Goal: Transaction & Acquisition: Purchase product/service

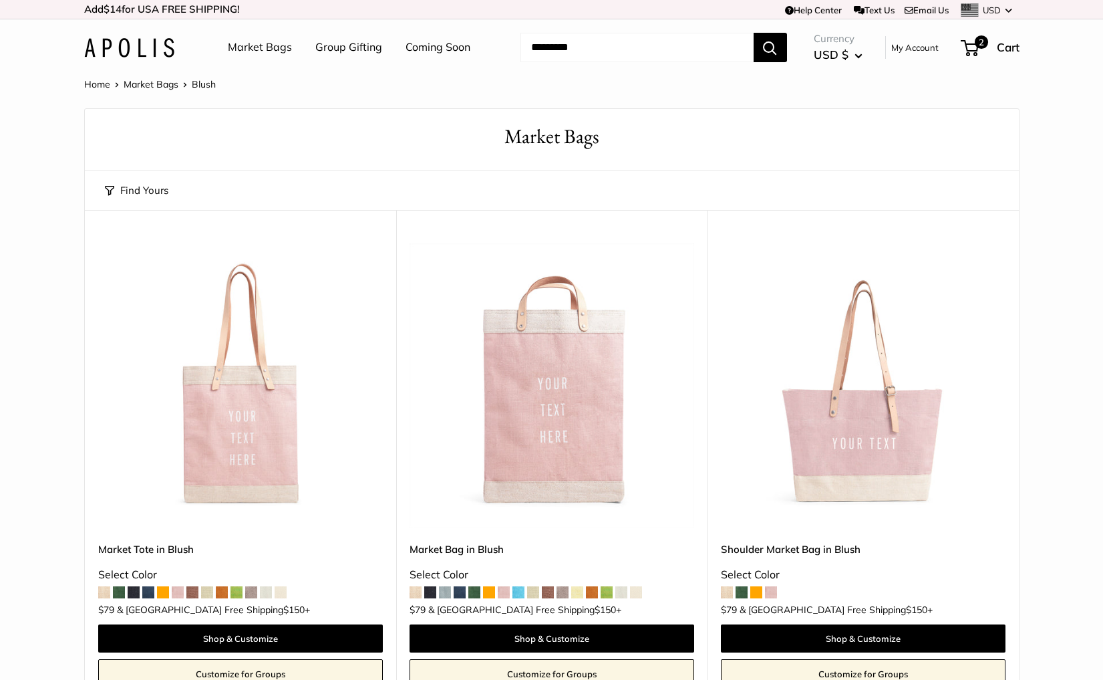
click at [130, 47] on img at bounding box center [129, 47] width 90 height 19
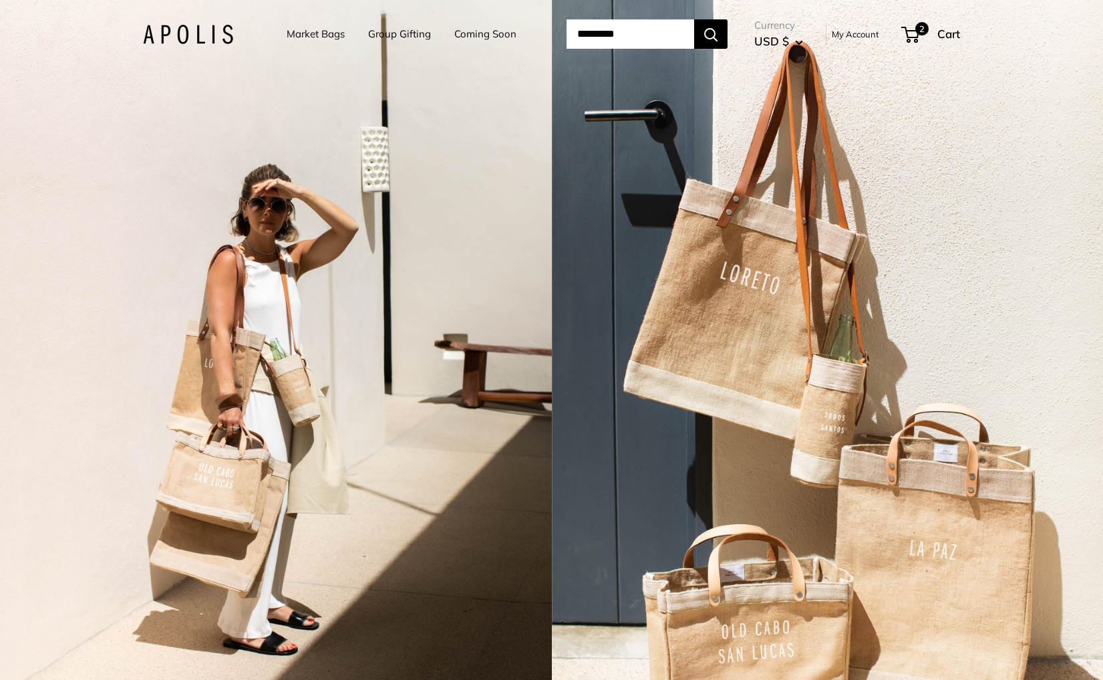
click at [279, 264] on div "2 / 3" at bounding box center [276, 340] width 552 height 680
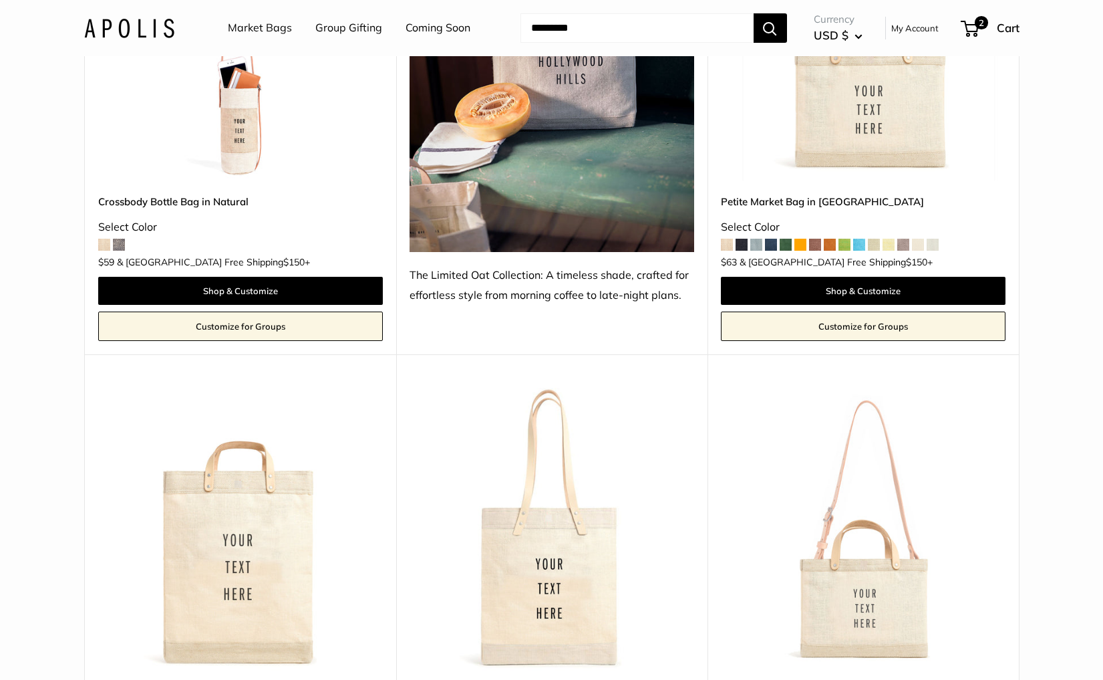
scroll to position [3709, 0]
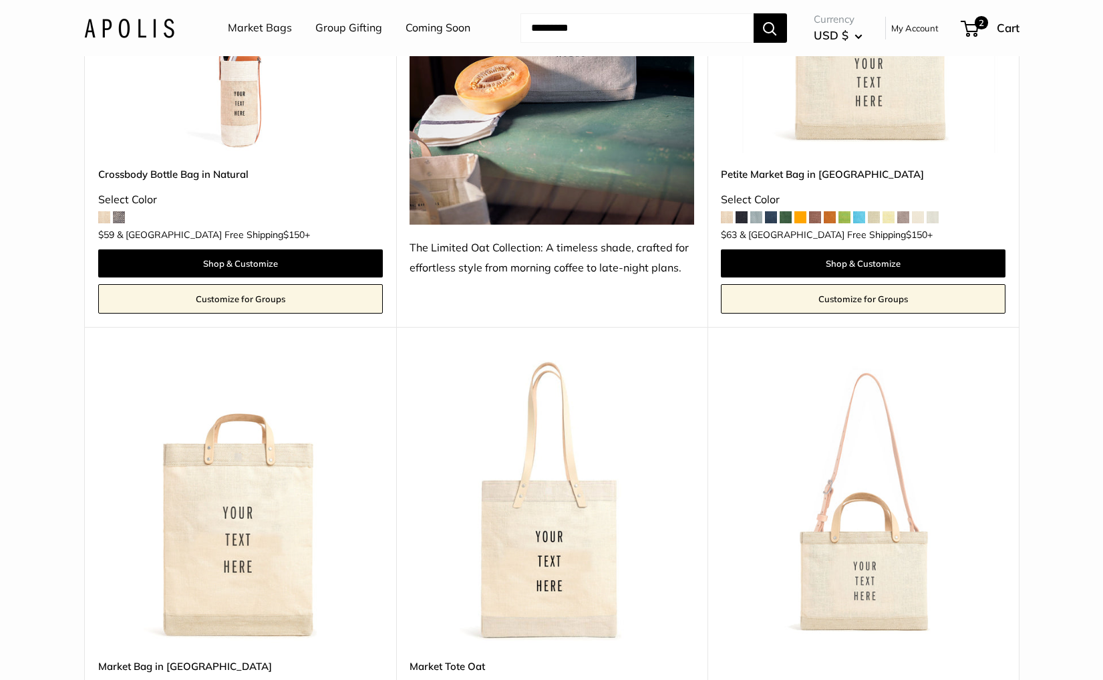
click at [0, 0] on img at bounding box center [0, 0] width 0 height 0
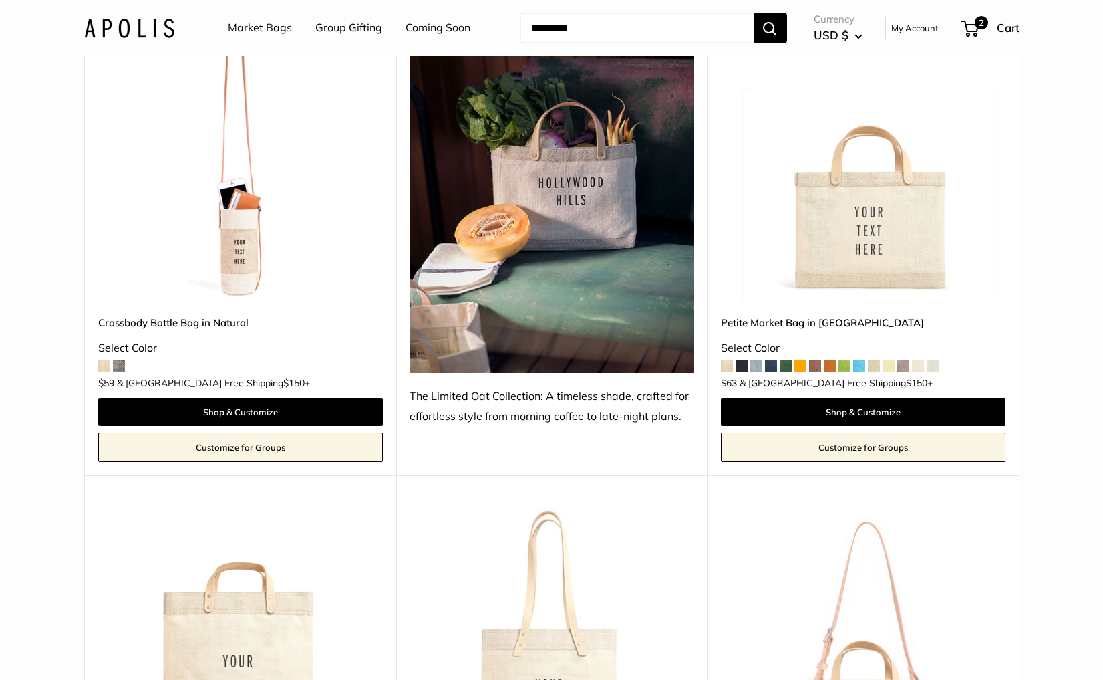
scroll to position [3541, 0]
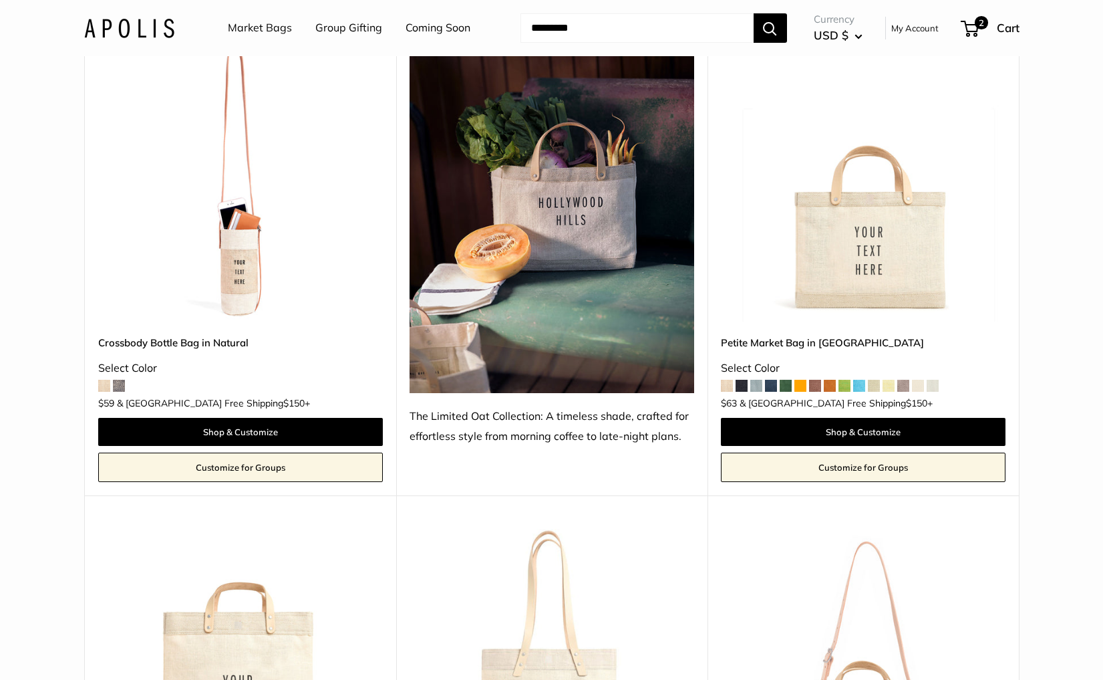
click at [0, 0] on img at bounding box center [0, 0] width 0 height 0
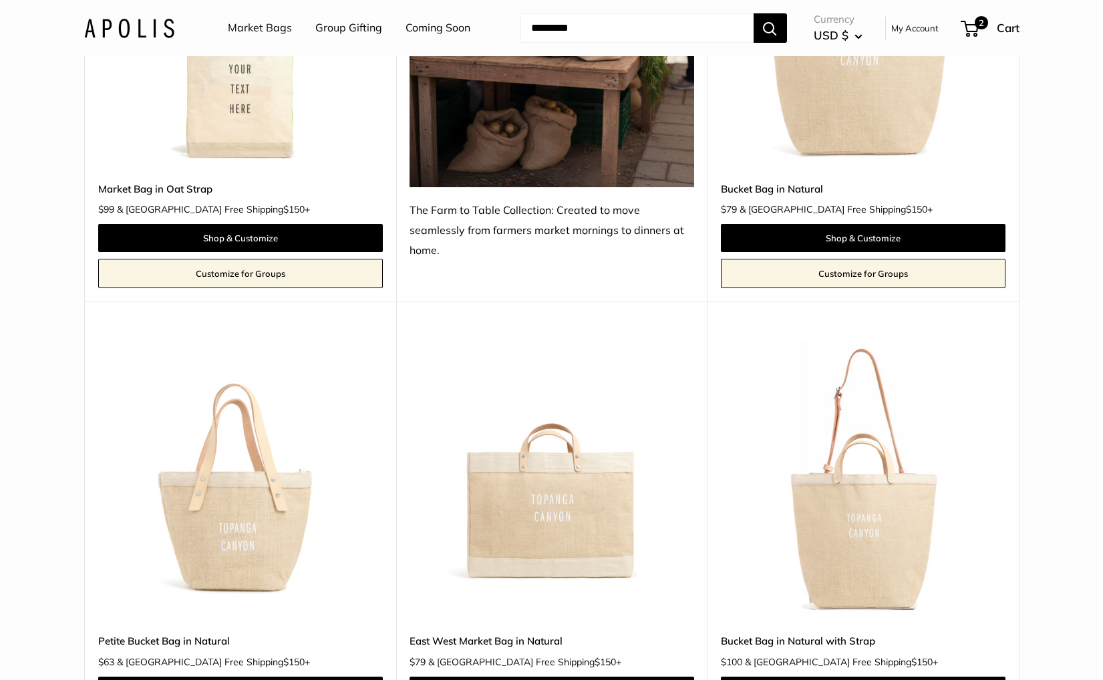
scroll to position [4658, 0]
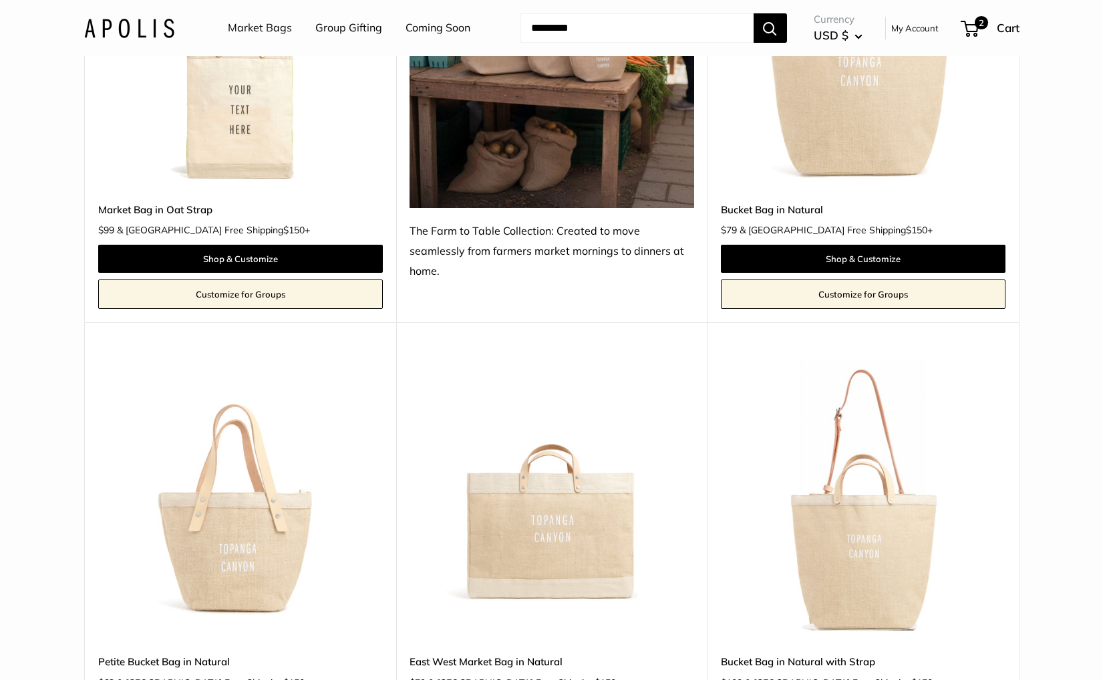
click at [0, 0] on img at bounding box center [0, 0] width 0 height 0
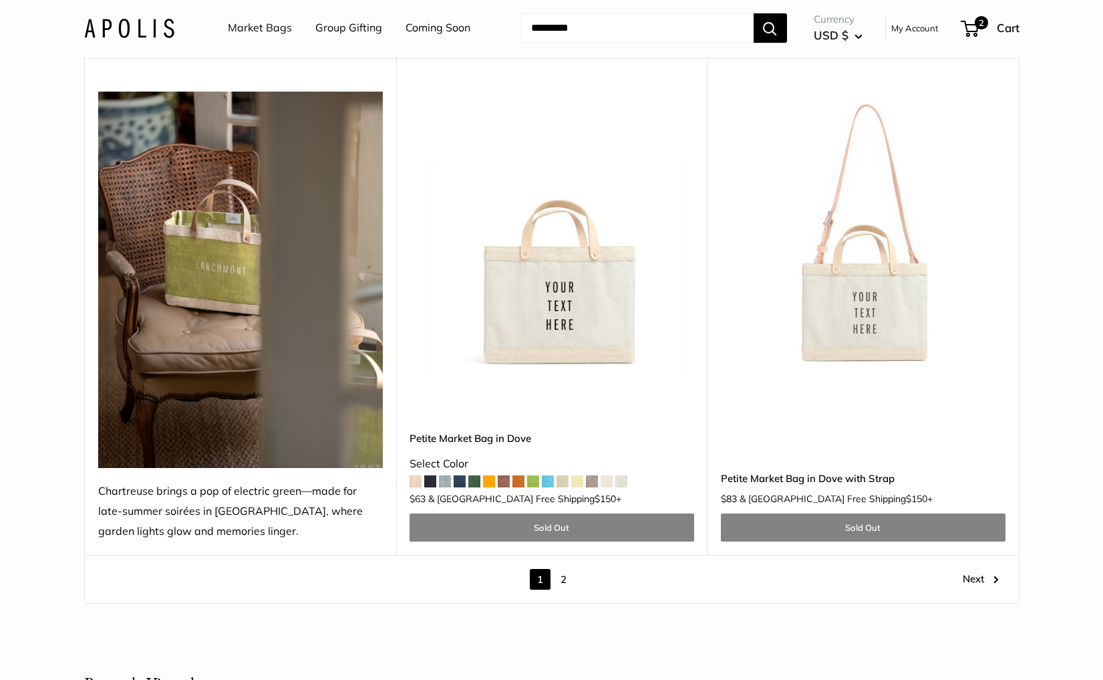
scroll to position [7309, 0]
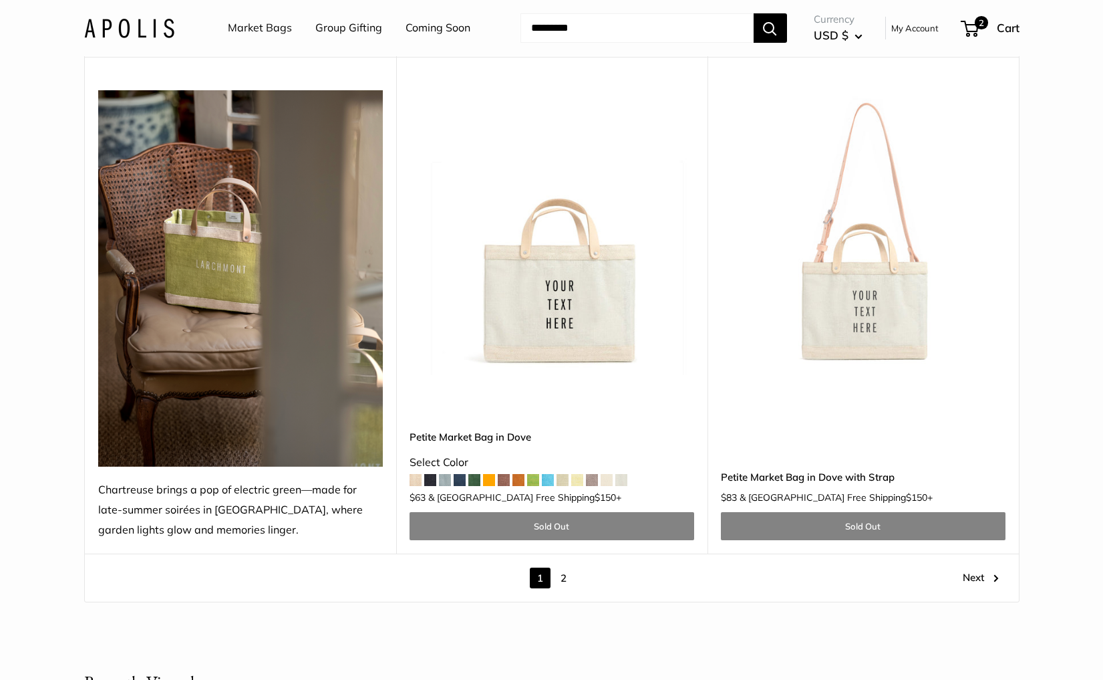
click at [125, 31] on img at bounding box center [129, 27] width 90 height 19
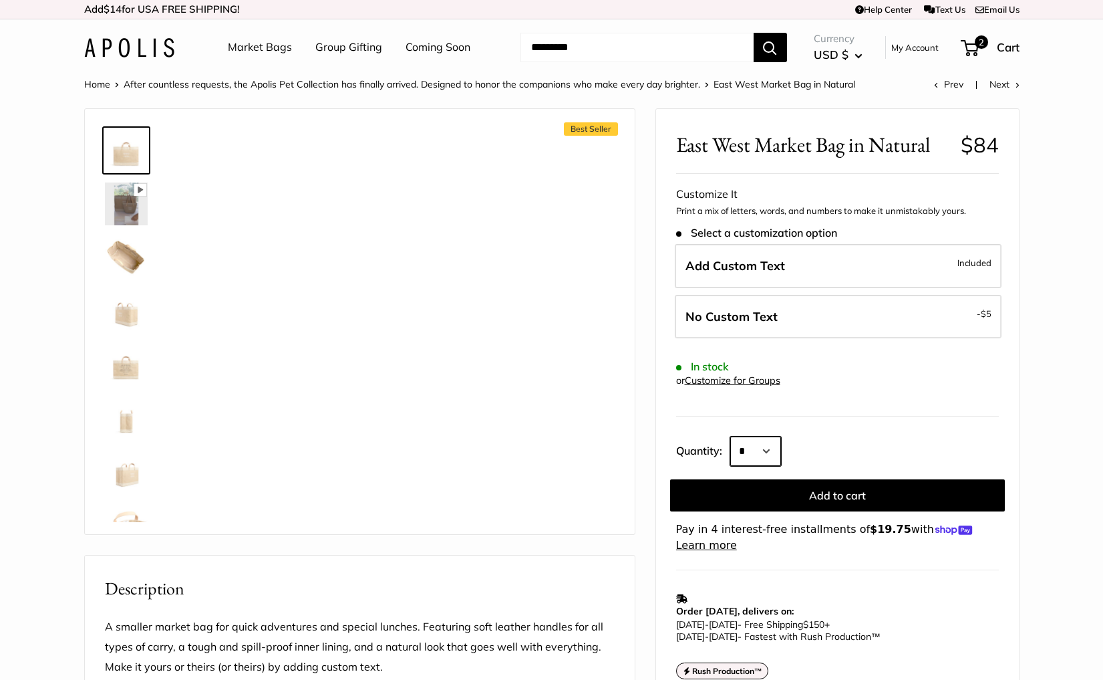
click at [759, 452] on select "* * * * * * * * * *** *** *** *** *** *** *** *** *** *** *** *** *** *** *** *…" at bounding box center [756, 450] width 51 height 29
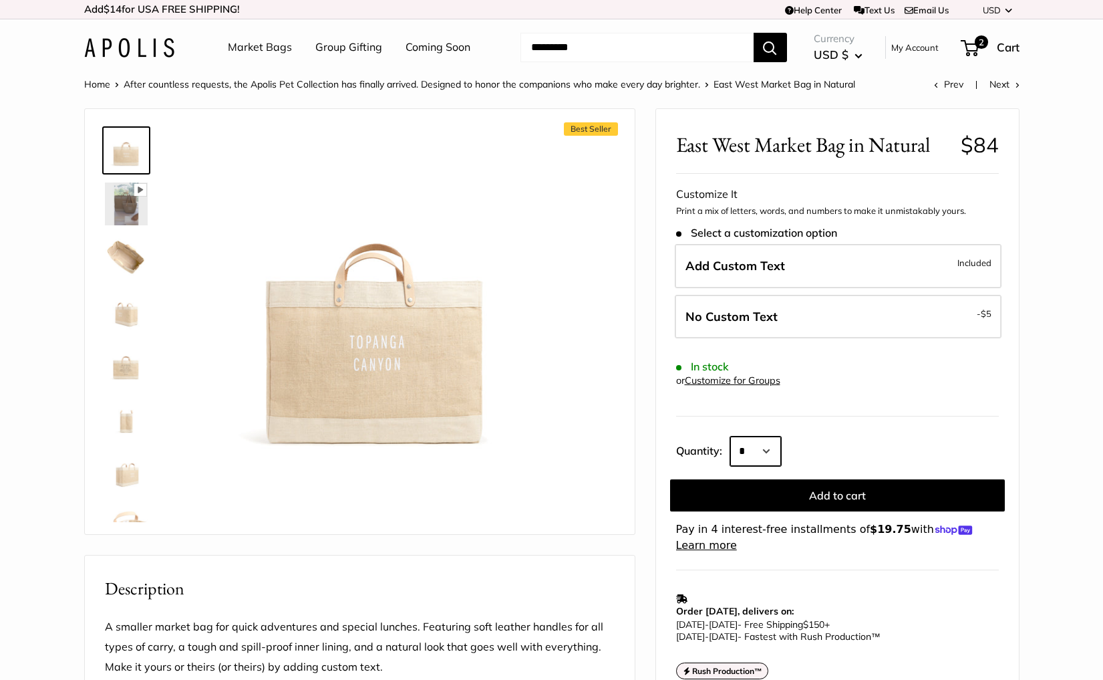
select select "***"
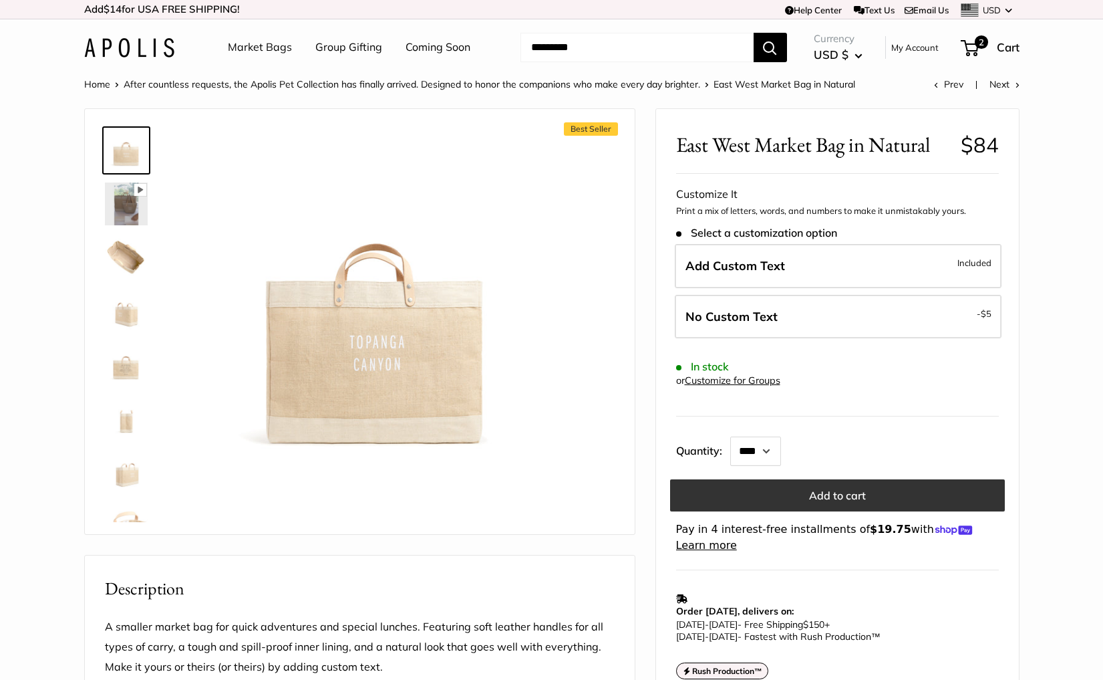
click at [807, 496] on button "Add to cart" at bounding box center [837, 495] width 335 height 32
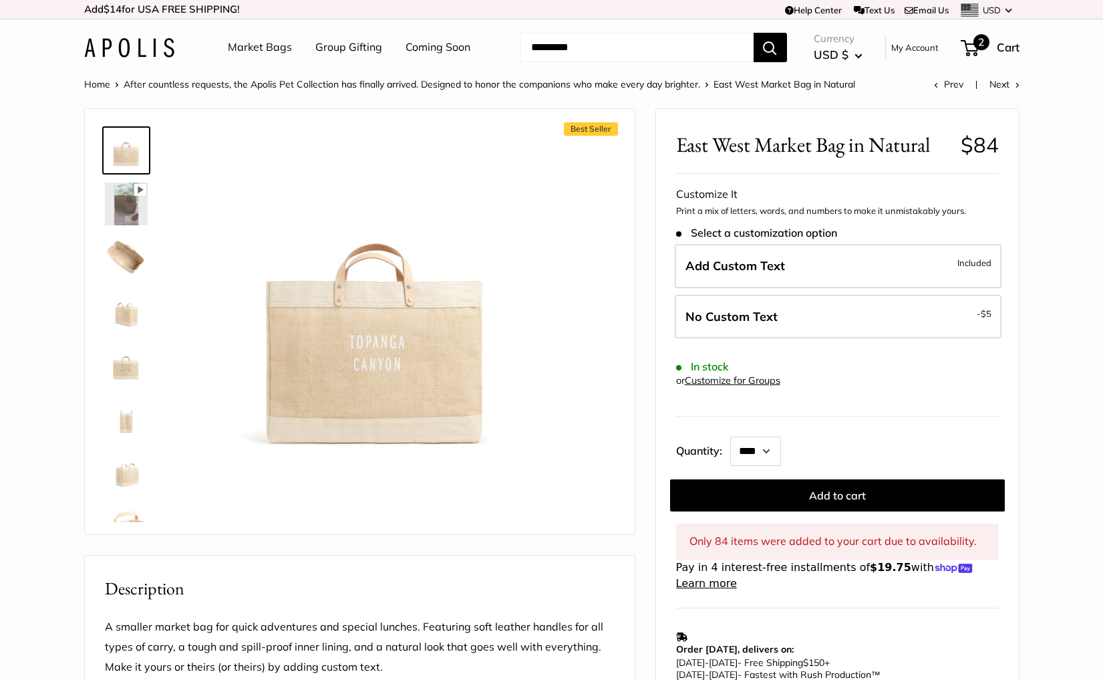
click at [976, 43] on span "2" at bounding box center [982, 42] width 16 height 16
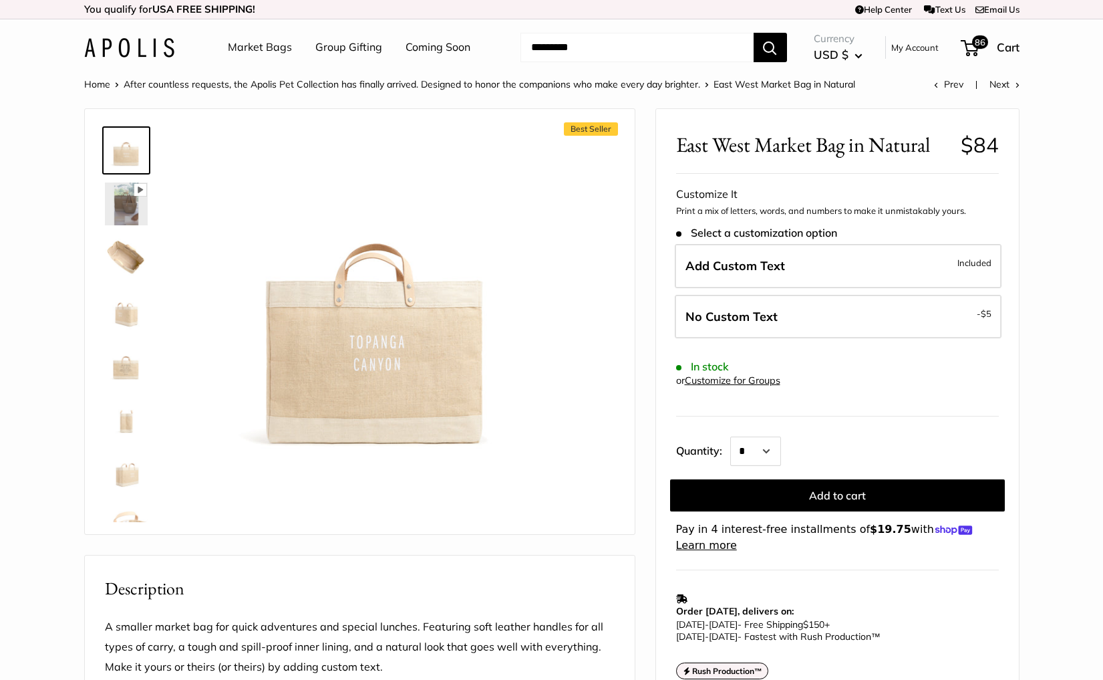
click at [975, 44] on span "86" at bounding box center [980, 41] width 16 height 13
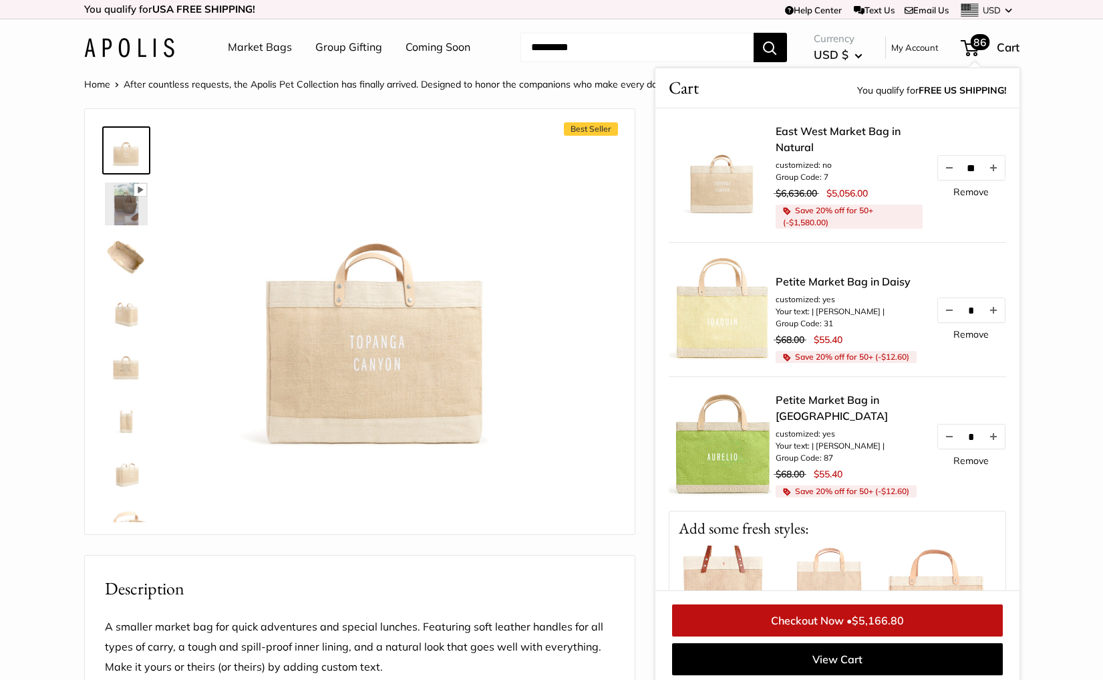
click at [977, 191] on link "Remove" at bounding box center [971, 191] width 35 height 9
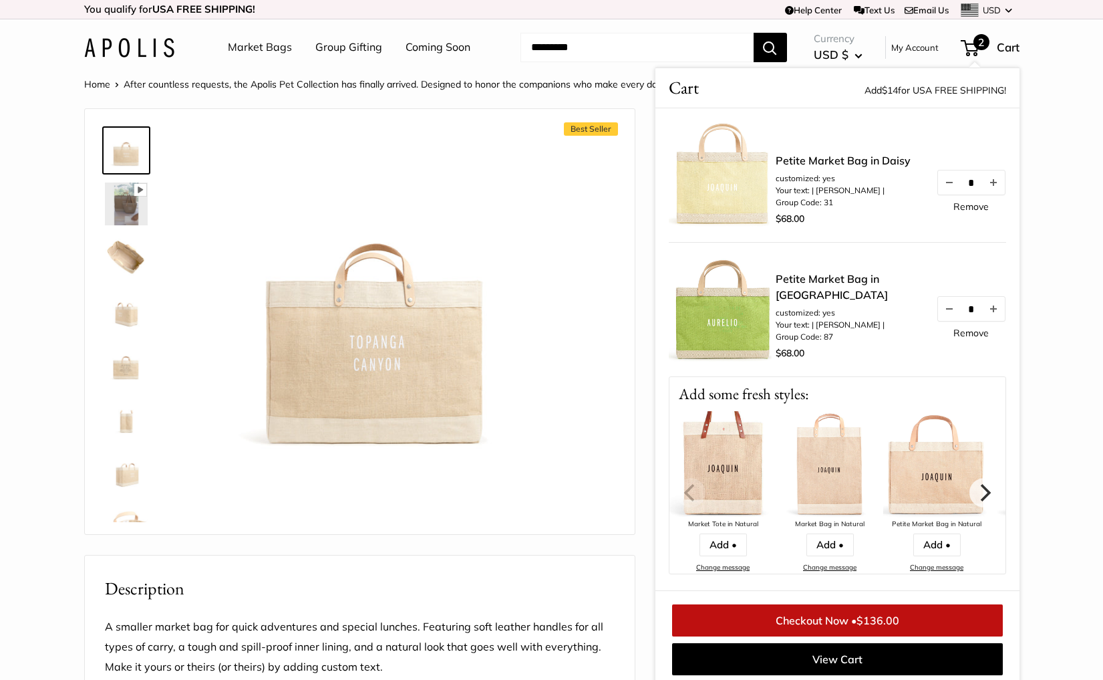
click at [1057, 253] on section "Home After countless requests, the Apolis Pet Collection has finally arrived. D…" at bounding box center [551, 635] width 1103 height 1118
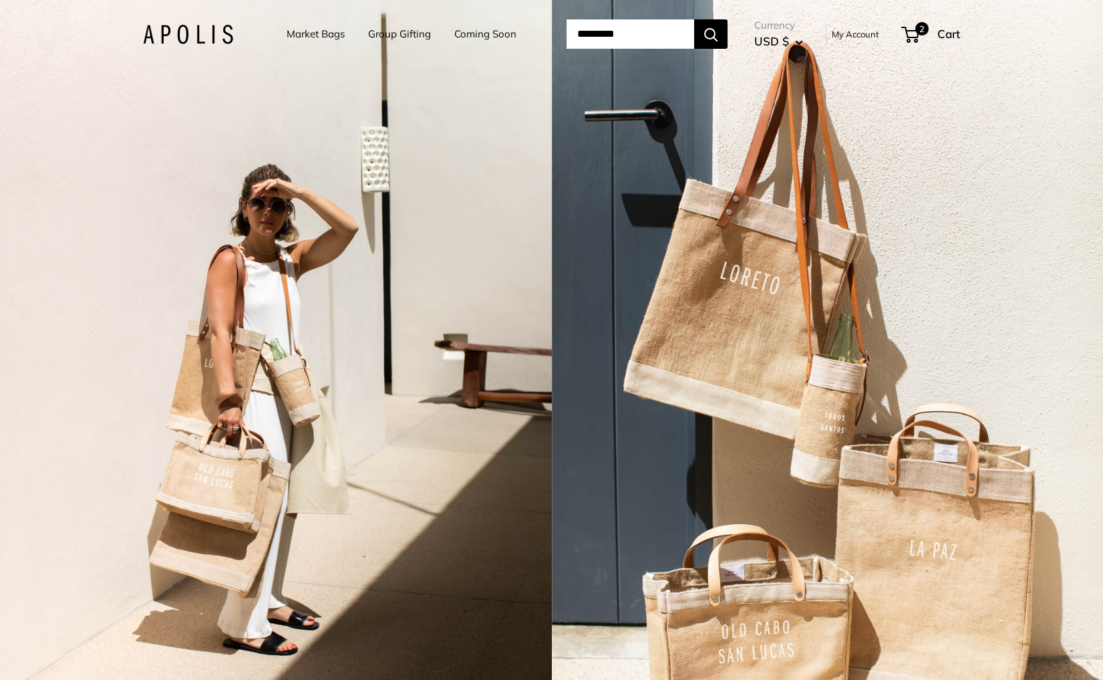
click at [454, 259] on div "2 / 3" at bounding box center [276, 340] width 552 height 680
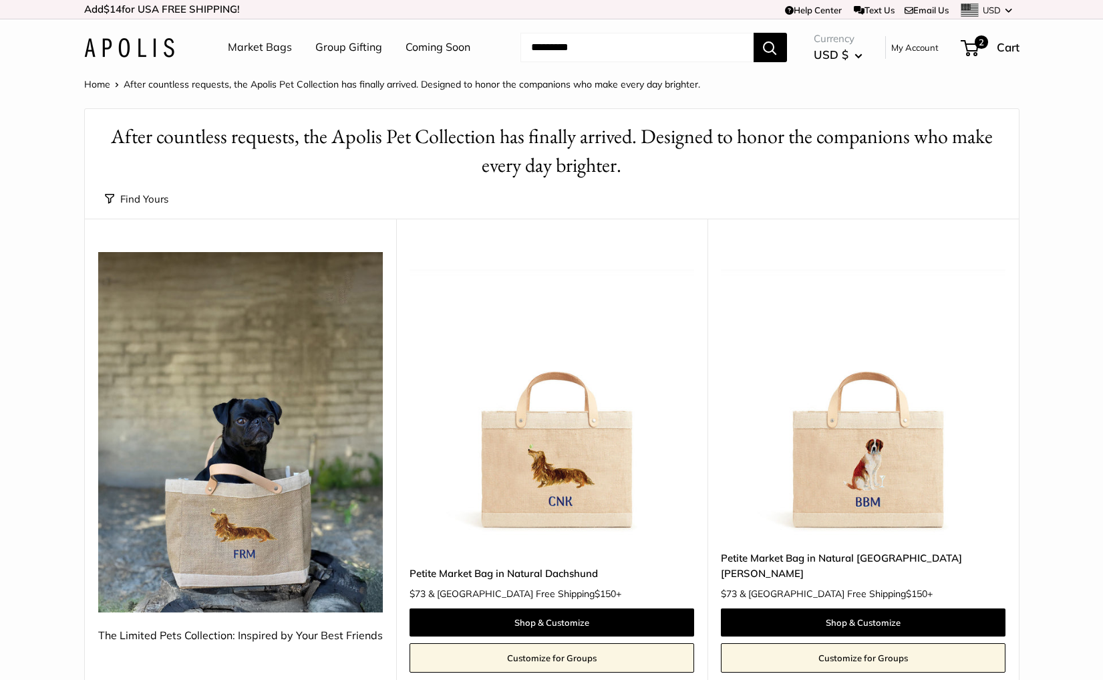
click at [265, 49] on link "Market Bags" at bounding box center [260, 47] width 64 height 20
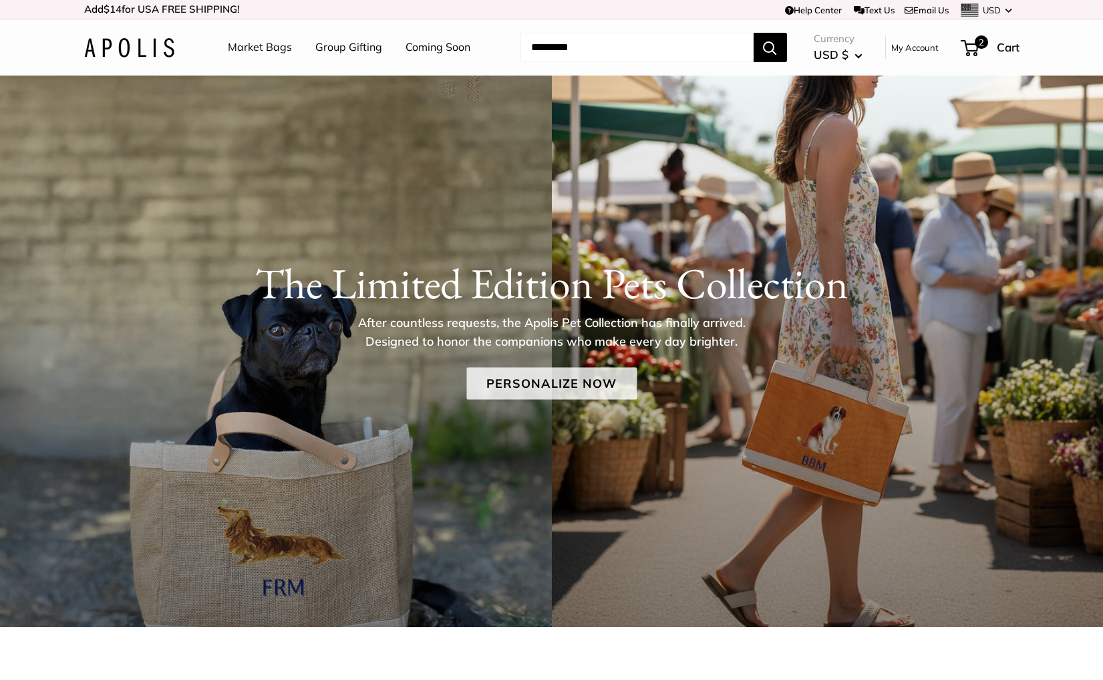
click at [505, 384] on link "Personalize Now" at bounding box center [552, 384] width 170 height 32
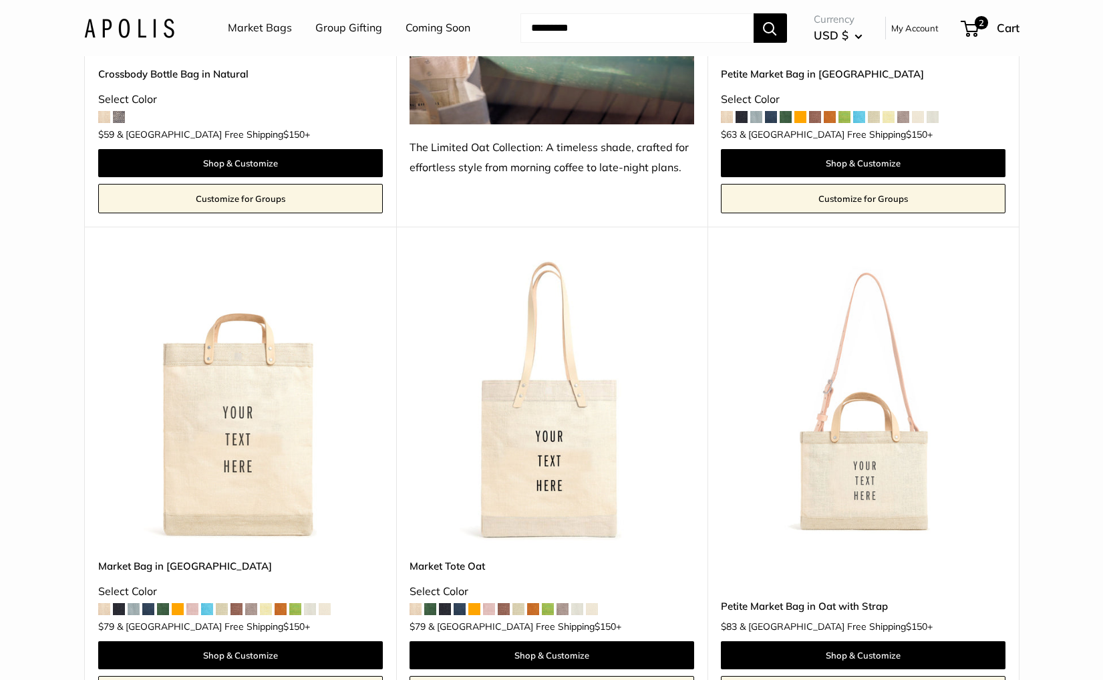
scroll to position [3854, 0]
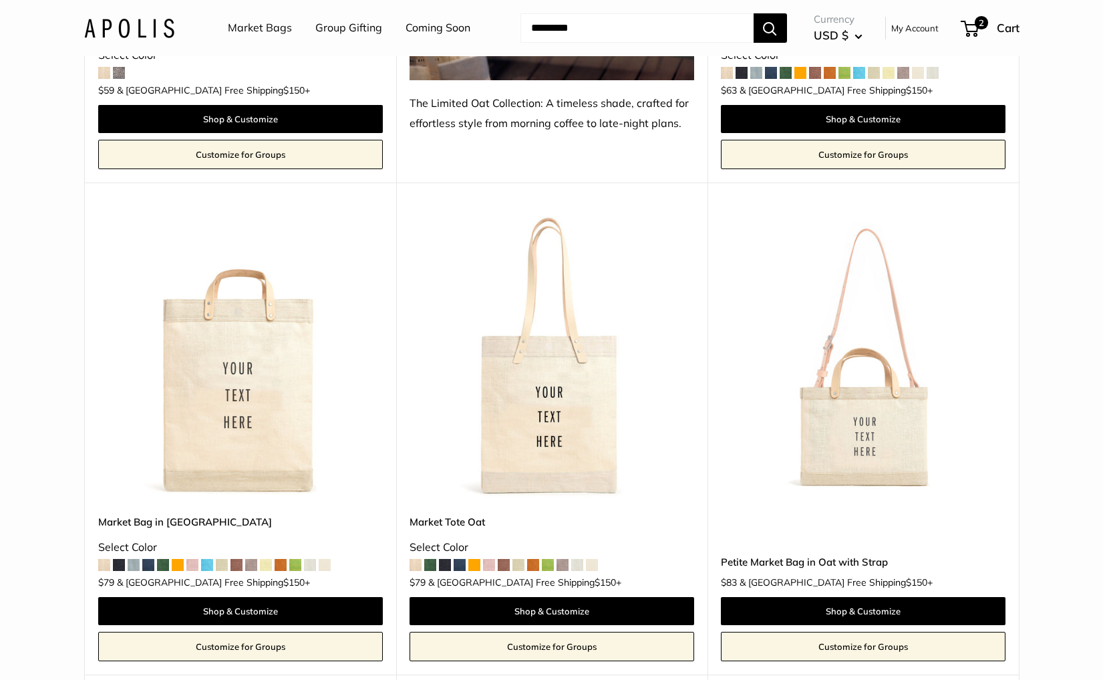
click at [0, 0] on img at bounding box center [0, 0] width 0 height 0
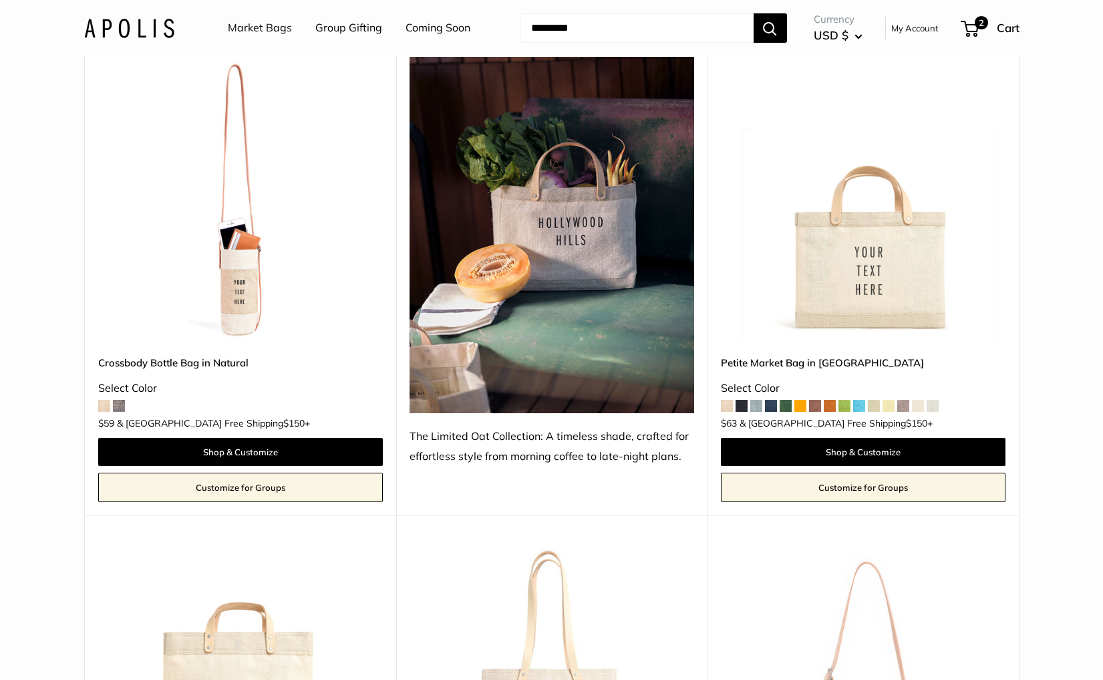
scroll to position [3470, 0]
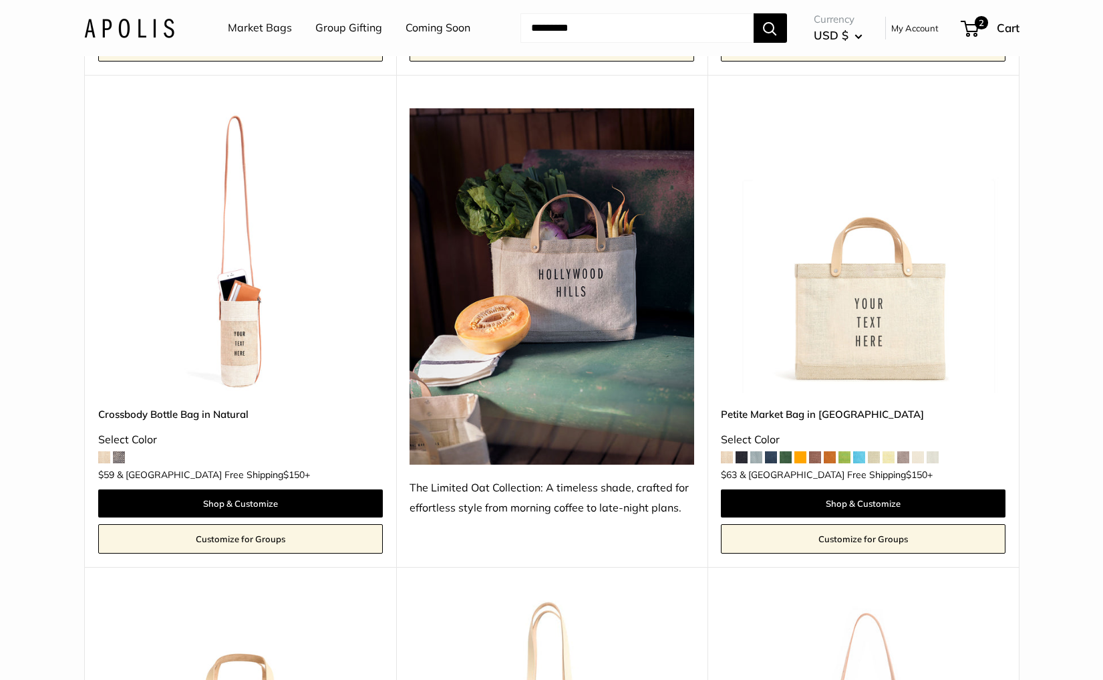
click at [0, 0] on img at bounding box center [0, 0] width 0 height 0
